Goal: Find specific page/section: Find specific page/section

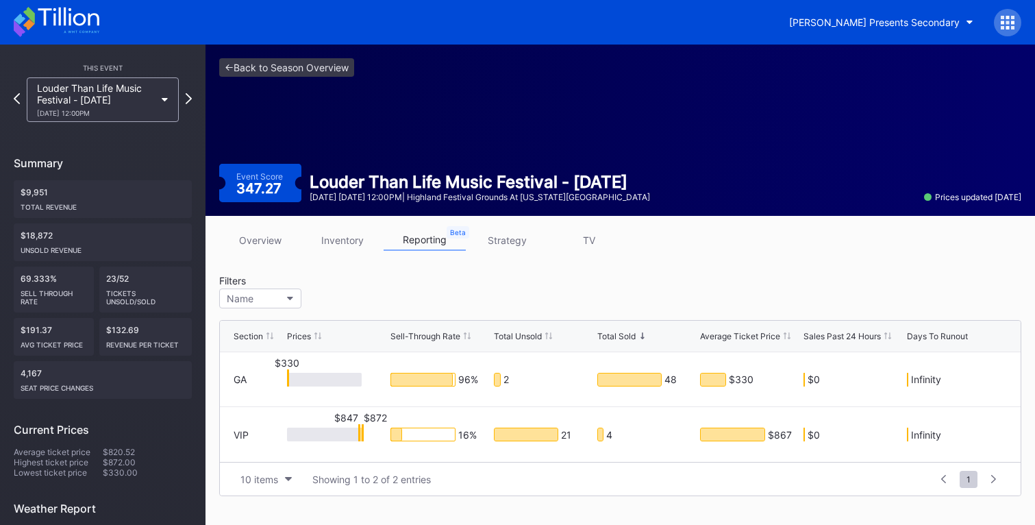
click at [166, 103] on div "Louder Than Life Music Festival - [DATE] [DATE] 12:00PM" at bounding box center [103, 99] width 152 height 45
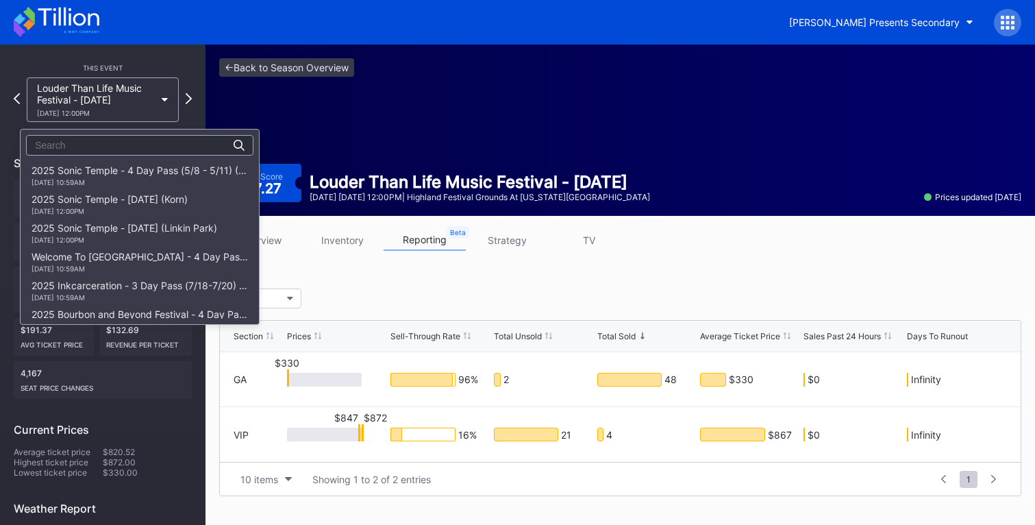
scroll to position [345, 0]
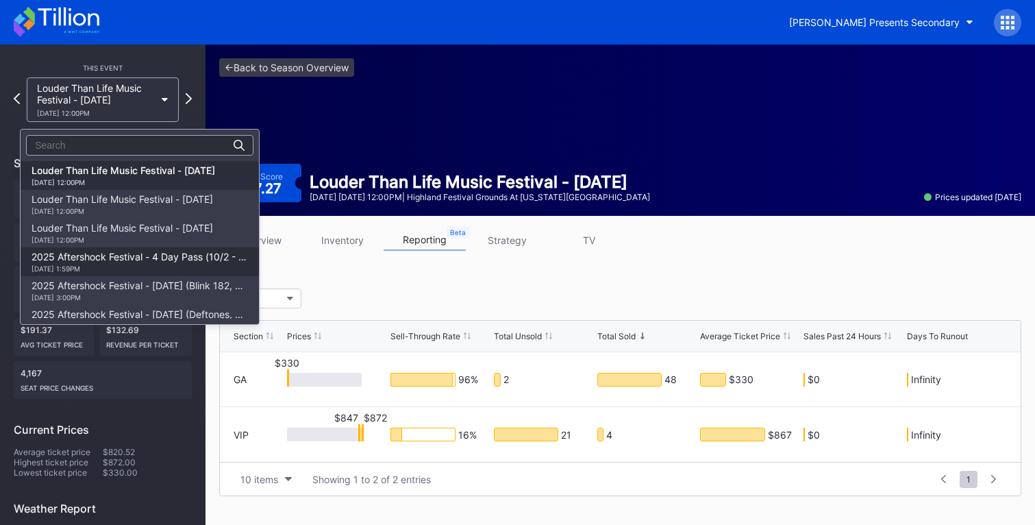
click at [157, 258] on div "2025 Aftershock Festival - 4 Day Pass (10/2 - 10/5) (Blink 182, Deftones, Korn,…" at bounding box center [140, 262] width 216 height 22
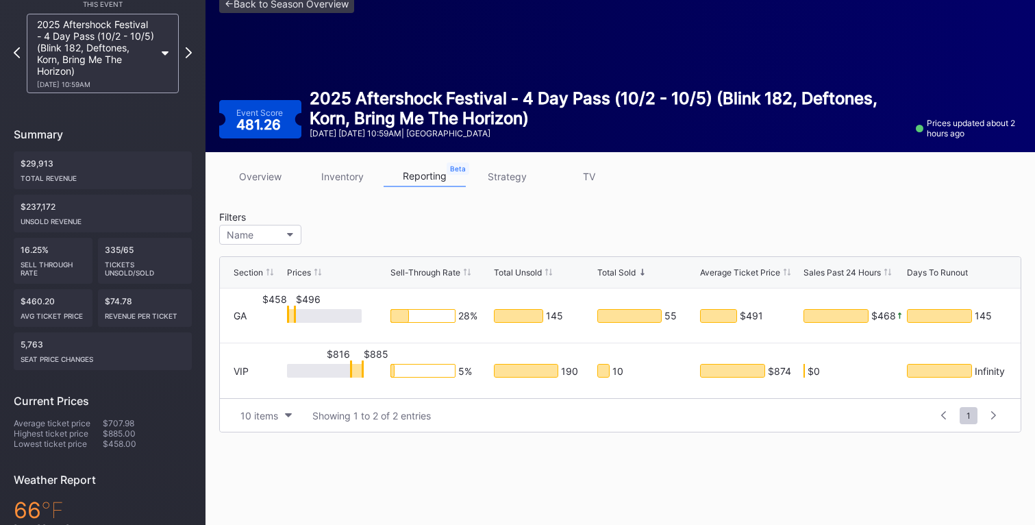
scroll to position [40, 0]
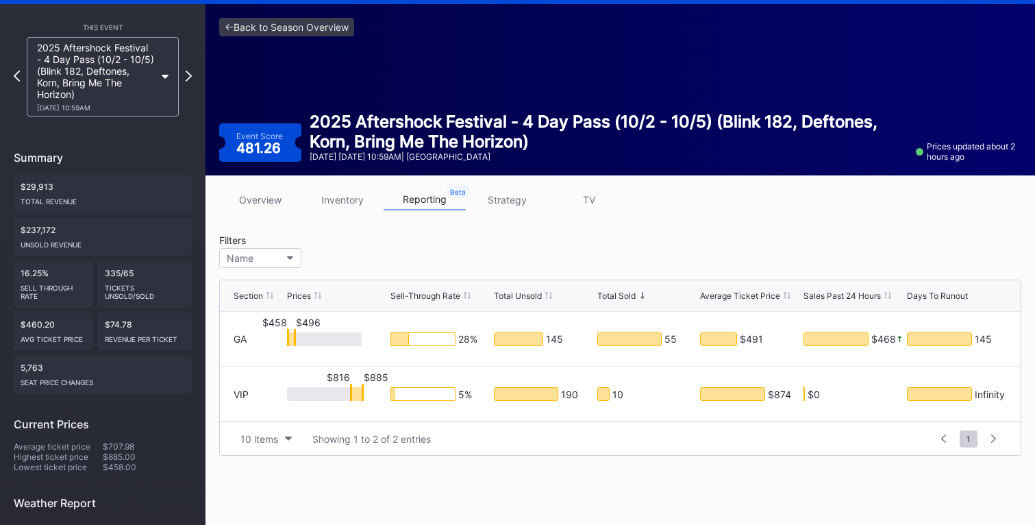
click at [164, 75] on icon at bounding box center [165, 77] width 7 height 4
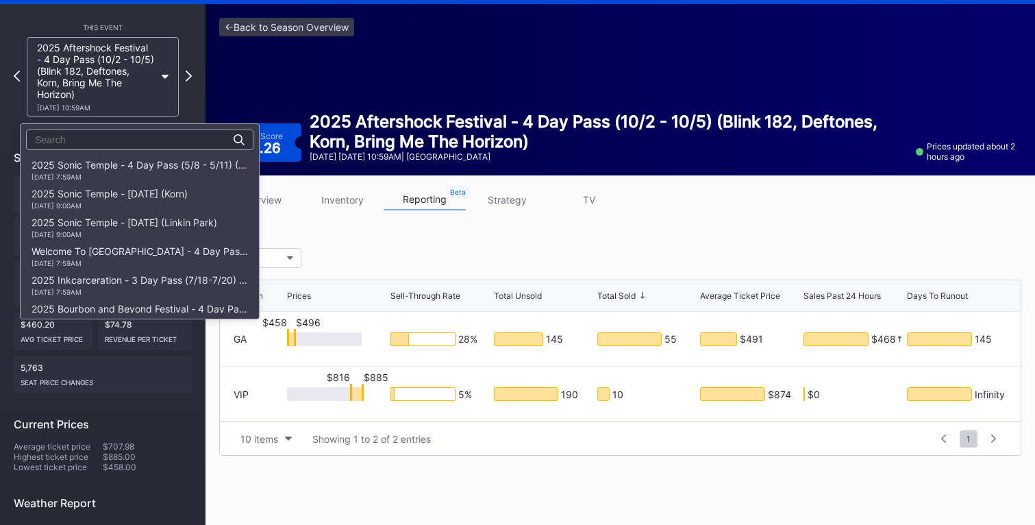
scroll to position [418, 0]
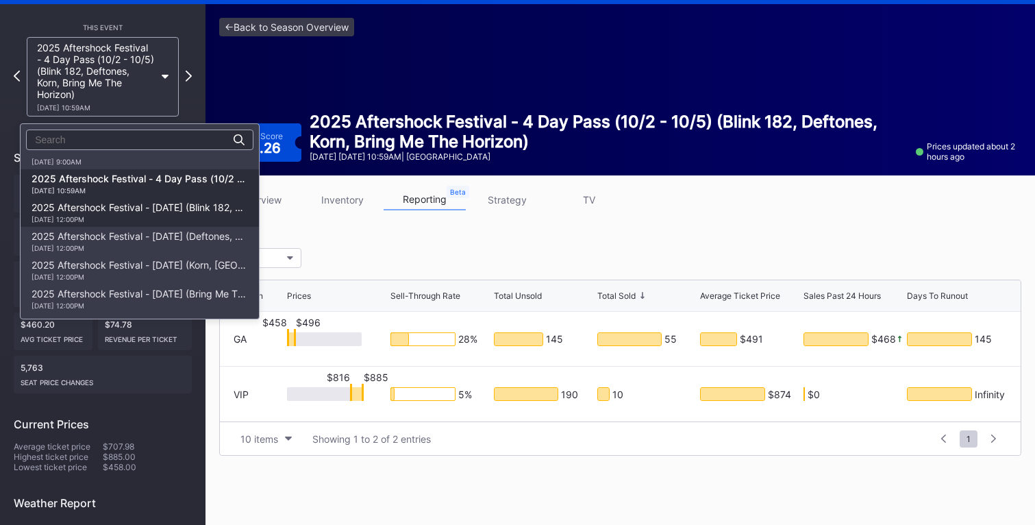
click at [142, 207] on div "2025 Aftershock Festival - [DATE] (Blink 182, Good Charlotte, All Time Low, All…" at bounding box center [140, 212] width 216 height 22
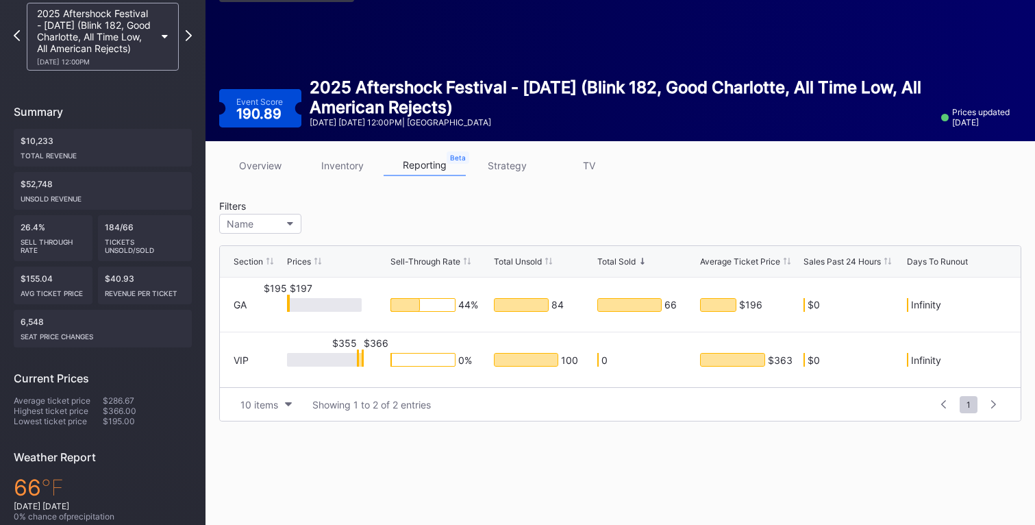
scroll to position [51, 0]
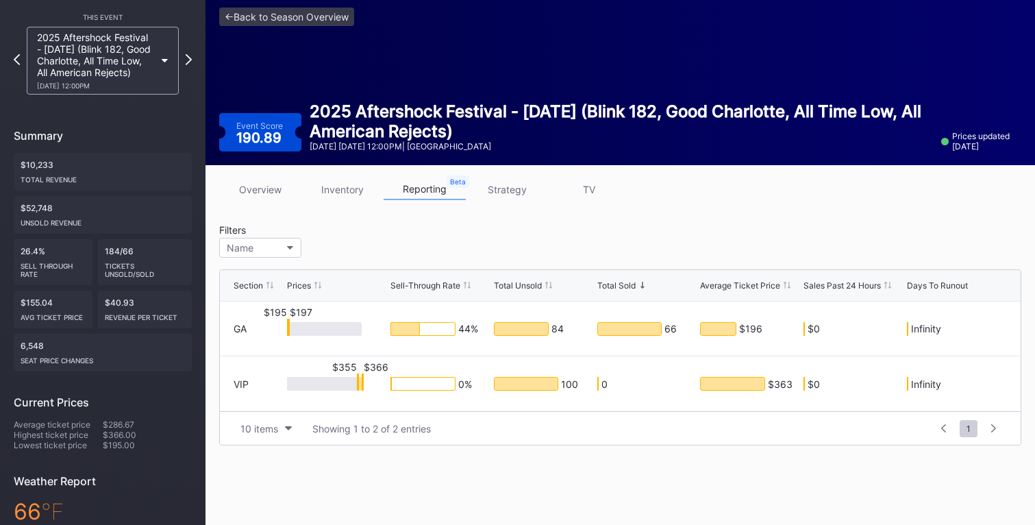
click at [160, 66] on div "2025 Aftershock Festival - [DATE] (Blink 182, Good Charlotte, All Time Low, All…" at bounding box center [103, 61] width 152 height 68
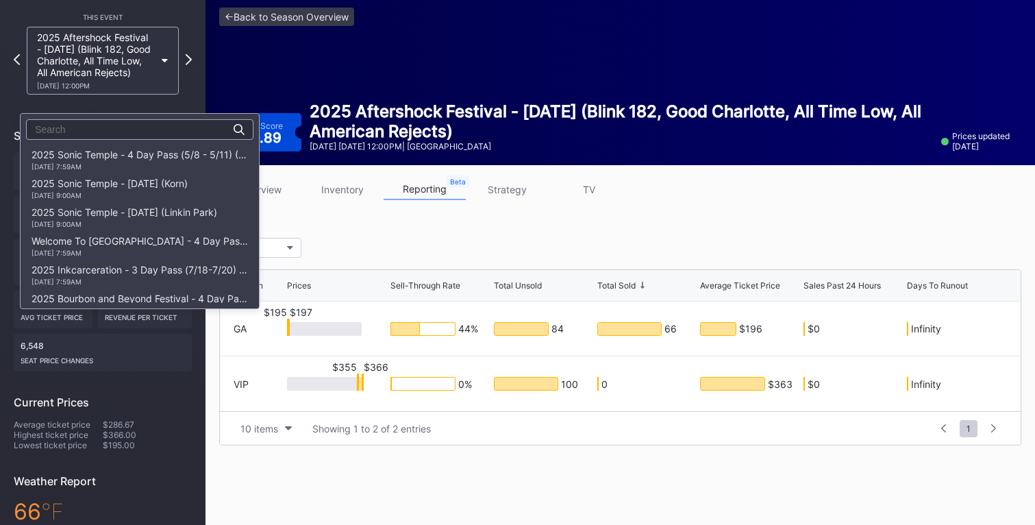
scroll to position [418, 0]
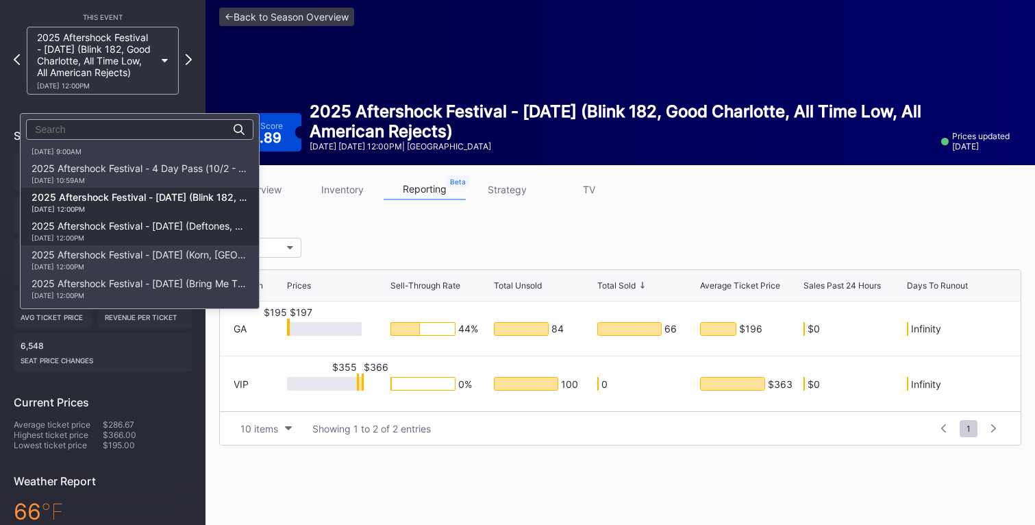
click at [152, 225] on div "2025 Aftershock Festival - [DATE] (Deftones, A Perfect Circle, Turnstile, Lamb …" at bounding box center [140, 231] width 216 height 22
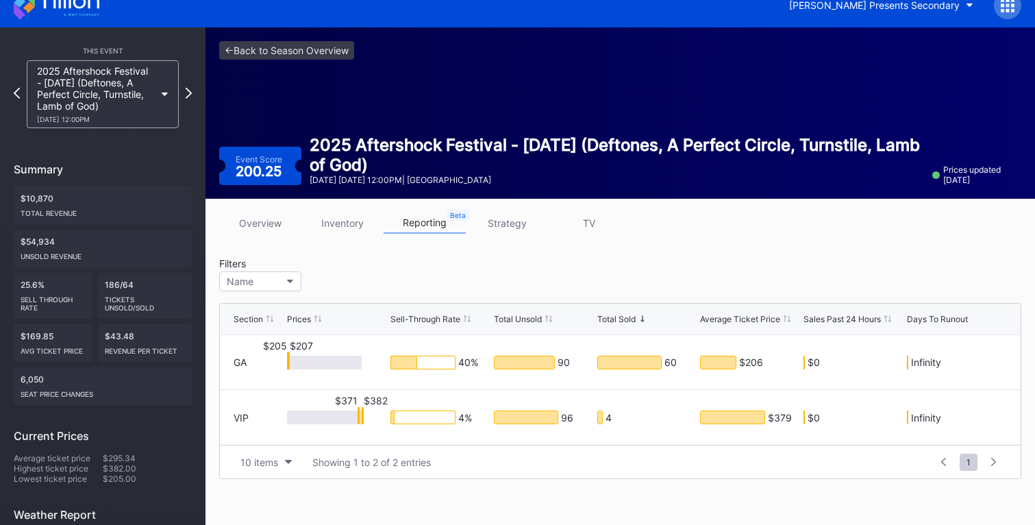
scroll to position [30, 0]
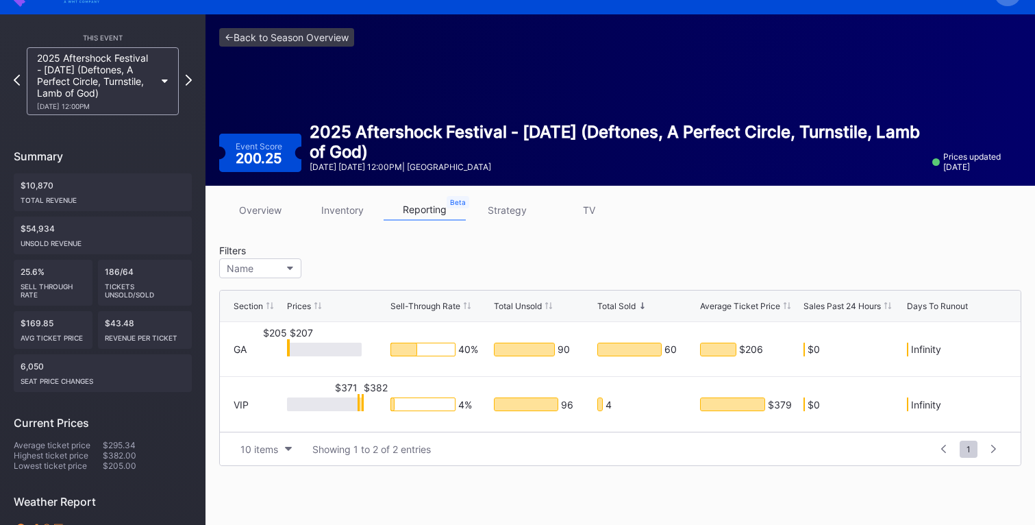
click at [152, 82] on div "2025 Aftershock Festival - [DATE] (Deftones, A Perfect Circle, Turnstile, Lamb …" at bounding box center [96, 81] width 118 height 58
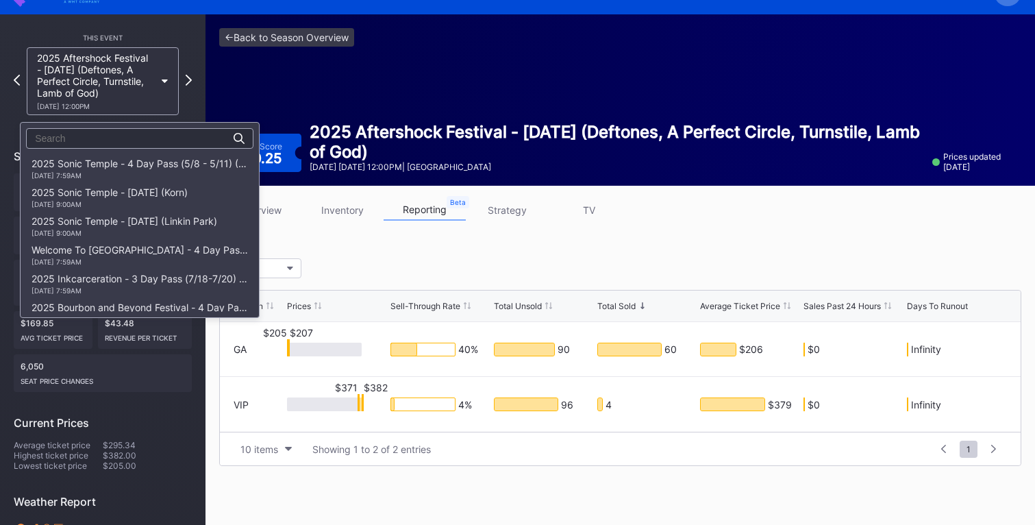
scroll to position [418, 0]
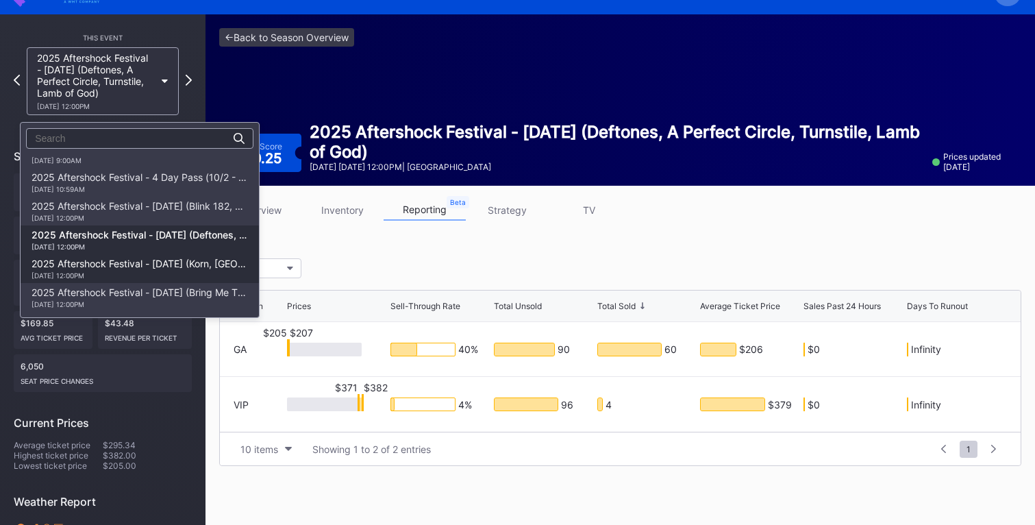
click at [148, 265] on div "2025 Aftershock Festival - [DATE] (Korn, [GEOGRAPHIC_DATA], Gojira, Three Days …" at bounding box center [140, 269] width 216 height 22
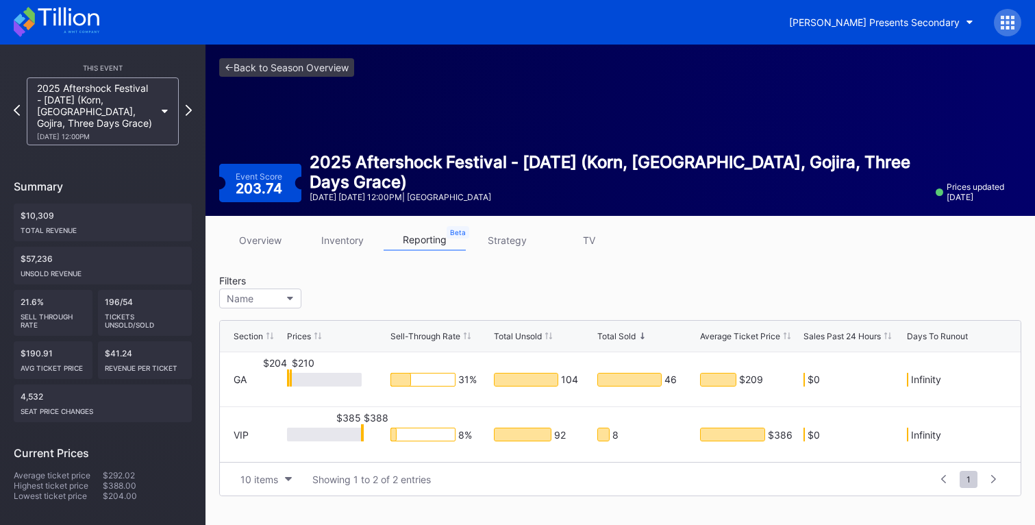
click at [160, 111] on div "2025 Aftershock Festival - [DATE] (Korn, [GEOGRAPHIC_DATA], Gojira, Three Days …" at bounding box center [103, 111] width 152 height 68
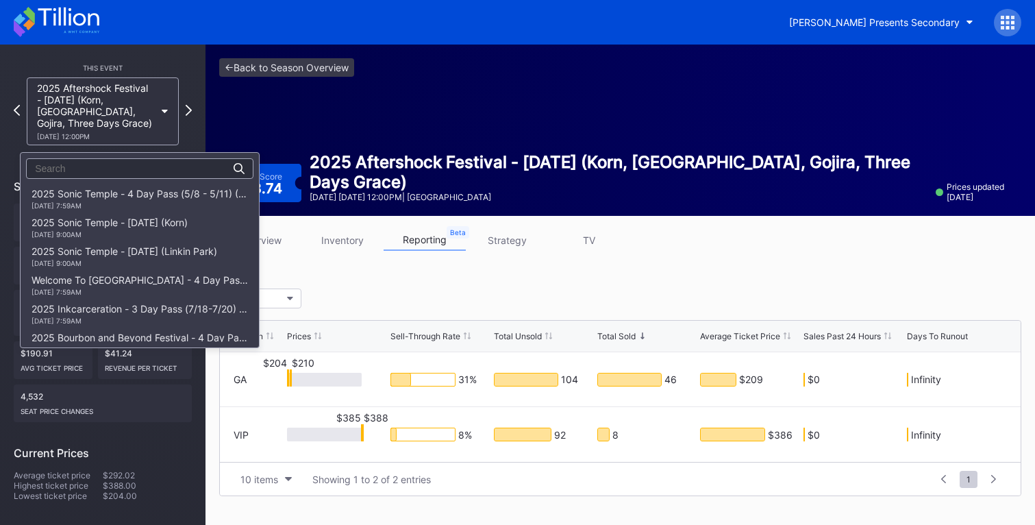
scroll to position [418, 0]
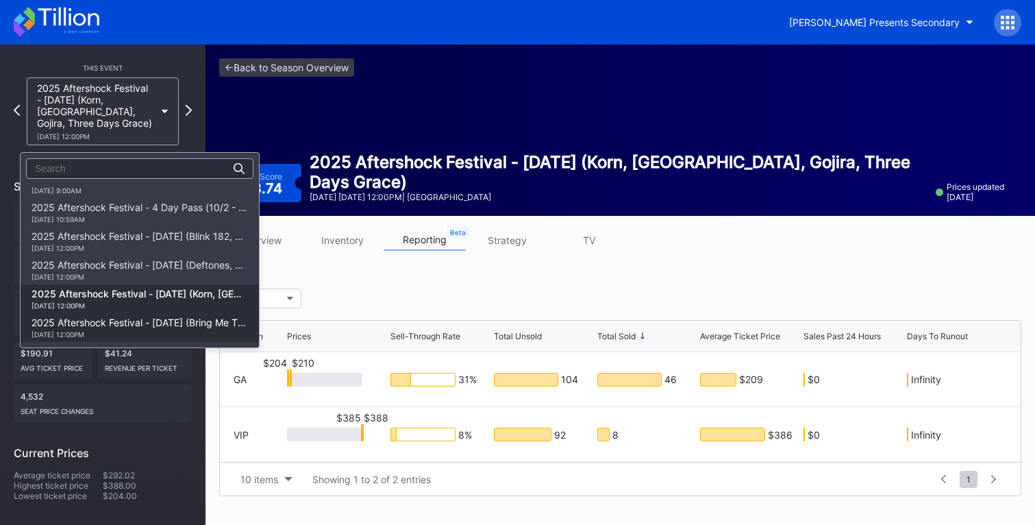
click at [155, 330] on div "[DATE] 12:00PM" at bounding box center [140, 334] width 216 height 8
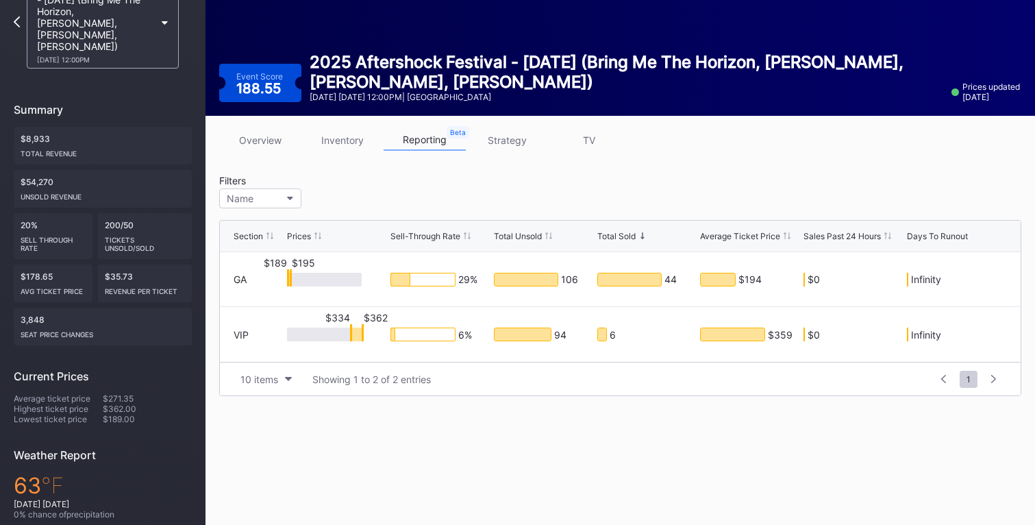
scroll to position [104, 0]
